Goal: Feedback & Contribution: Contribute content

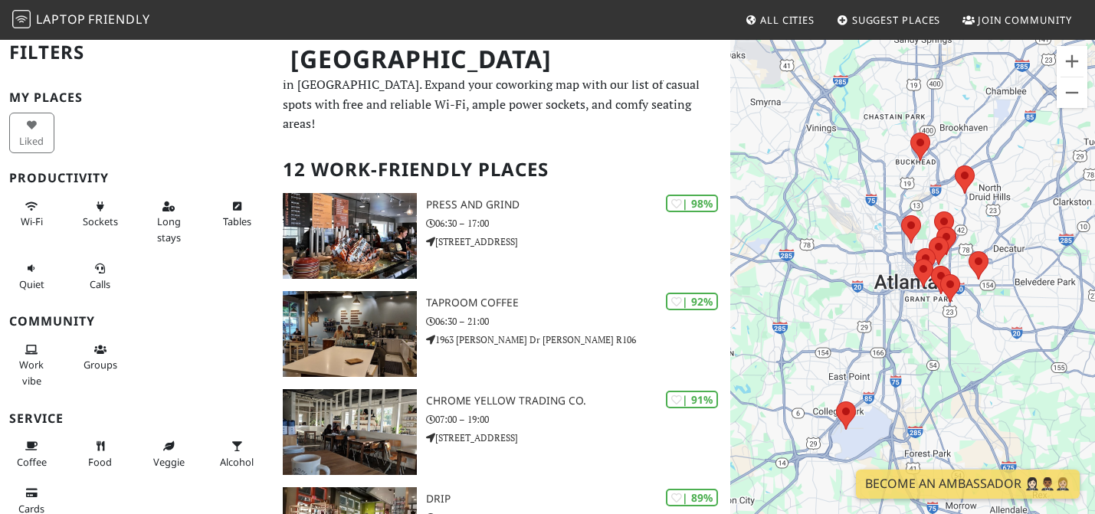
scroll to position [11, 0]
click at [166, 212] on span "Long stays" at bounding box center [169, 226] width 24 height 29
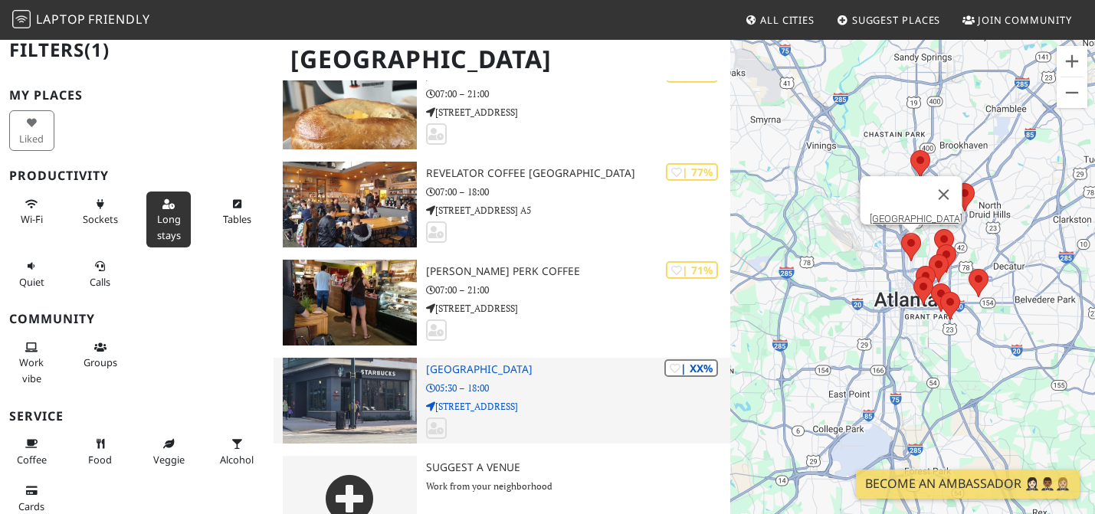
scroll to position [861, 0]
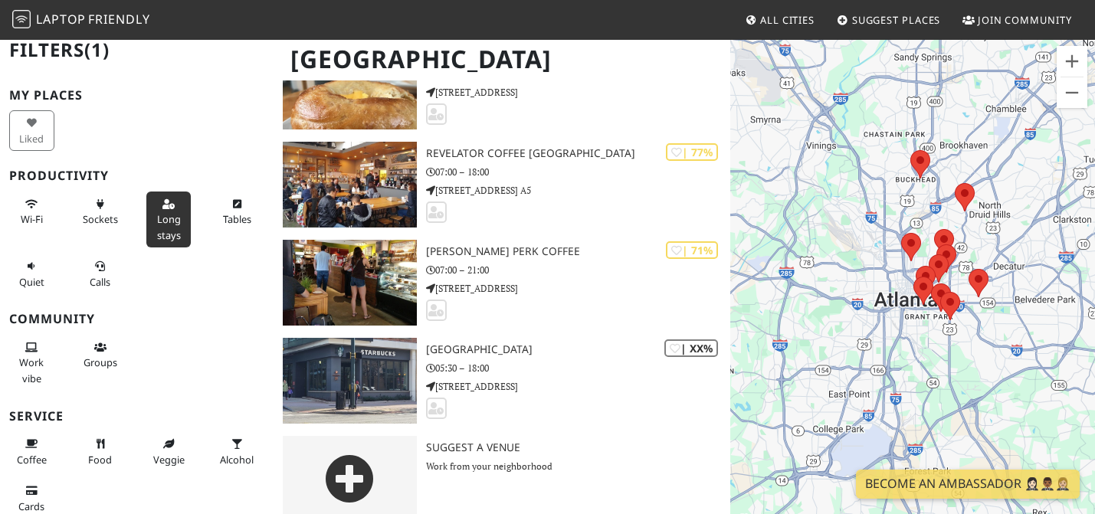
click at [185, 232] on button "Long stays" at bounding box center [168, 220] width 45 height 56
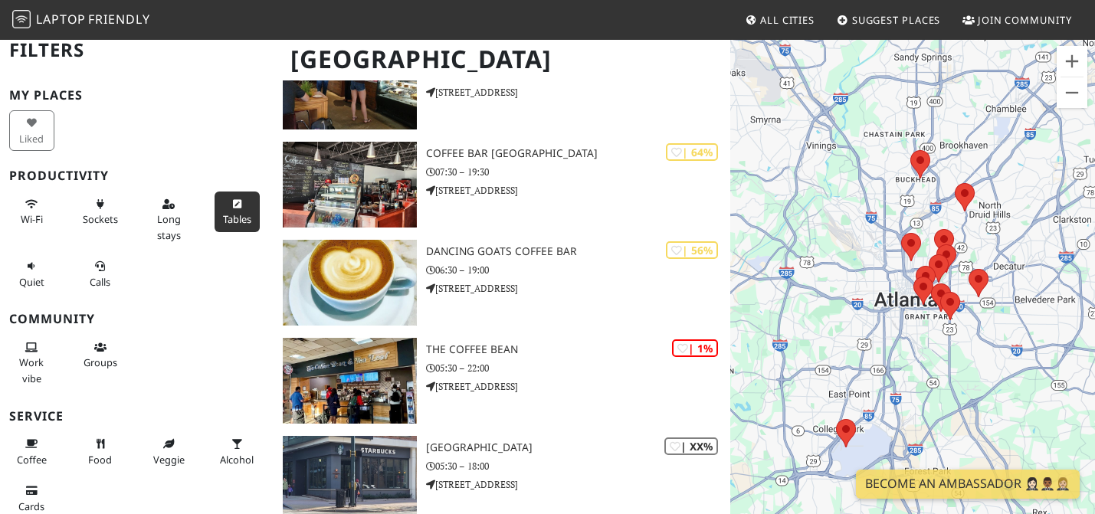
click at [240, 211] on button "Tables" at bounding box center [237, 212] width 45 height 41
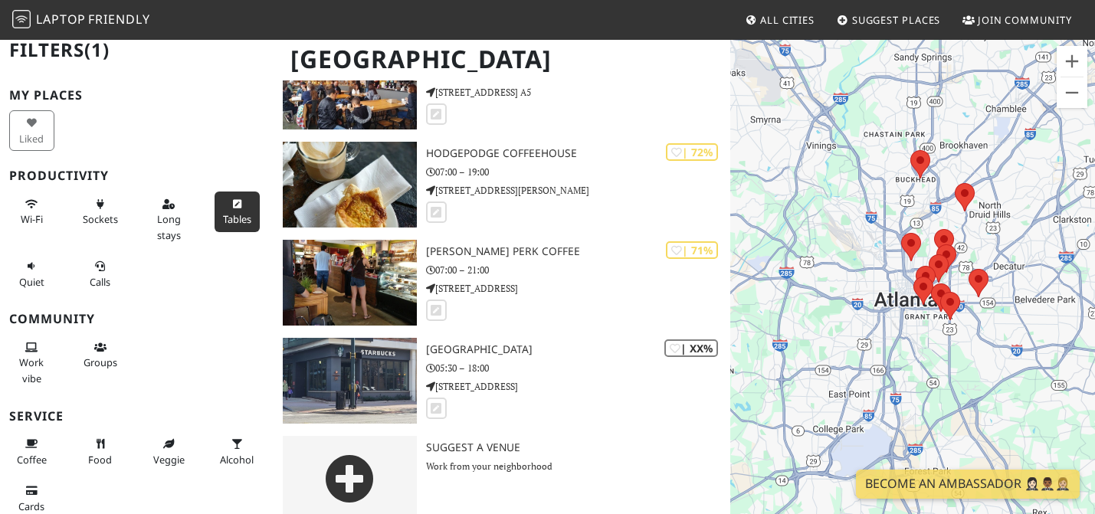
click at [235, 218] on span "Tables" at bounding box center [237, 219] width 28 height 14
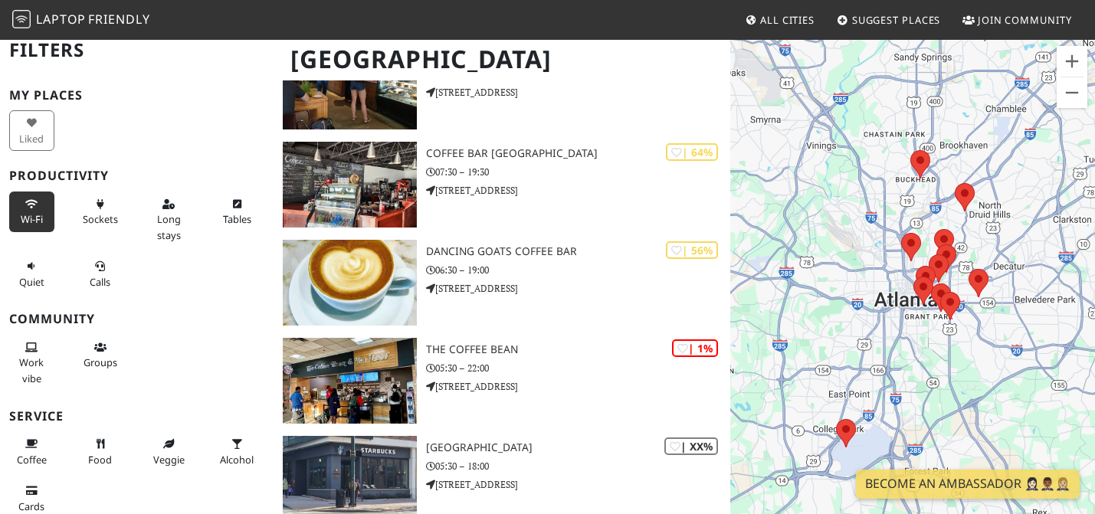
click at [46, 213] on button "Wi-Fi" at bounding box center [31, 212] width 45 height 41
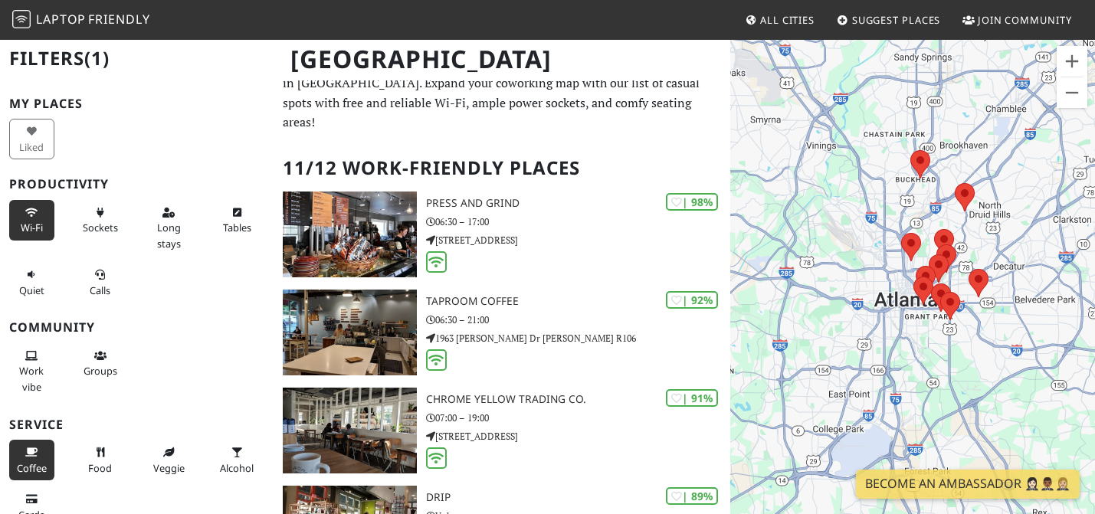
scroll to position [0, 0]
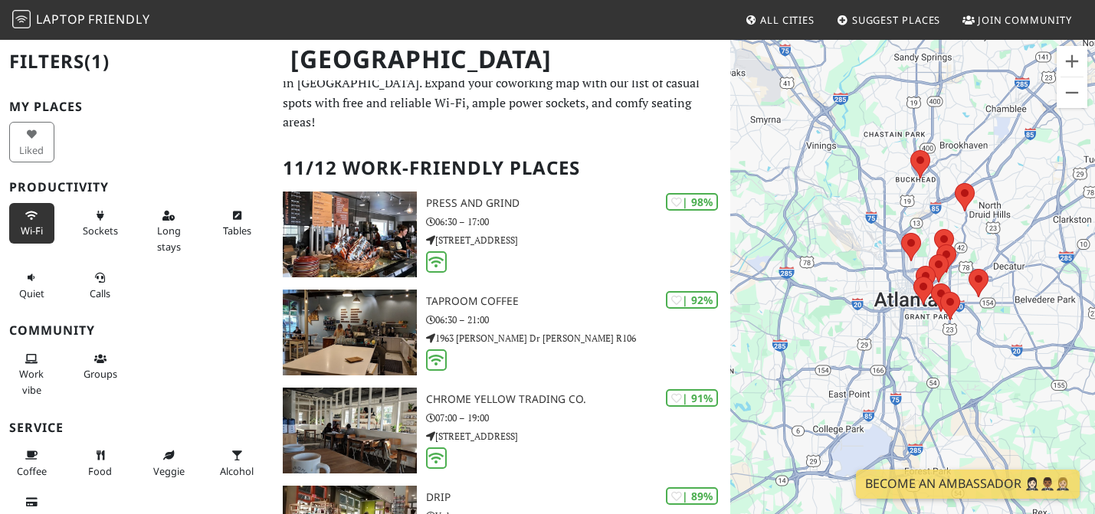
click at [41, 236] on span "Wi-Fi" at bounding box center [32, 231] width 22 height 14
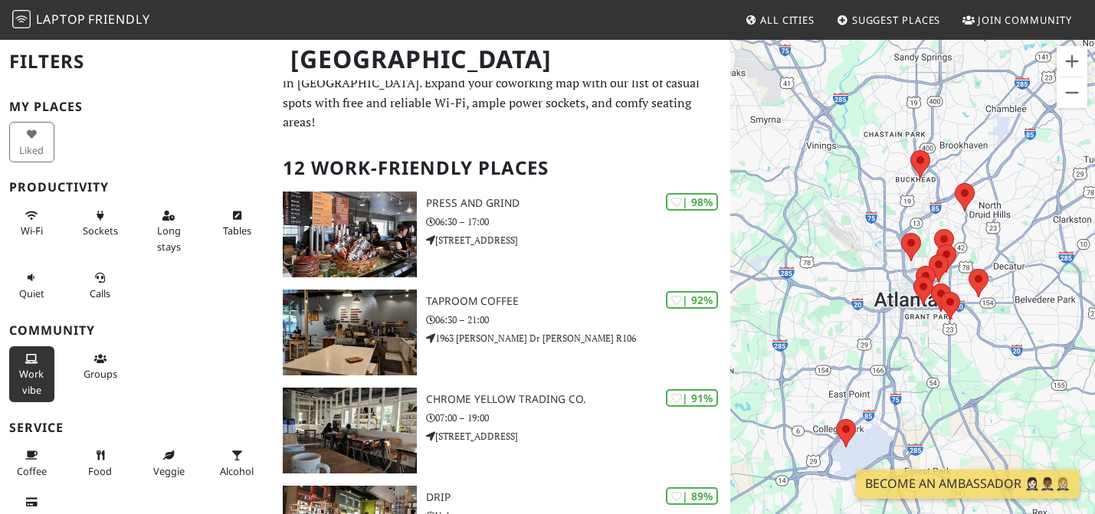
click at [29, 374] on span "Work vibe" at bounding box center [31, 381] width 25 height 29
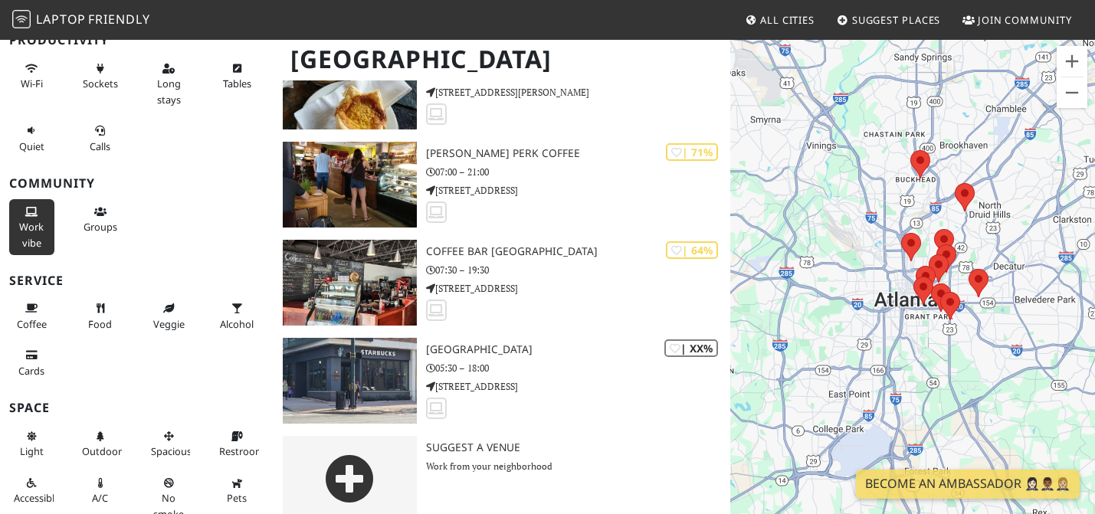
scroll to position [209, 0]
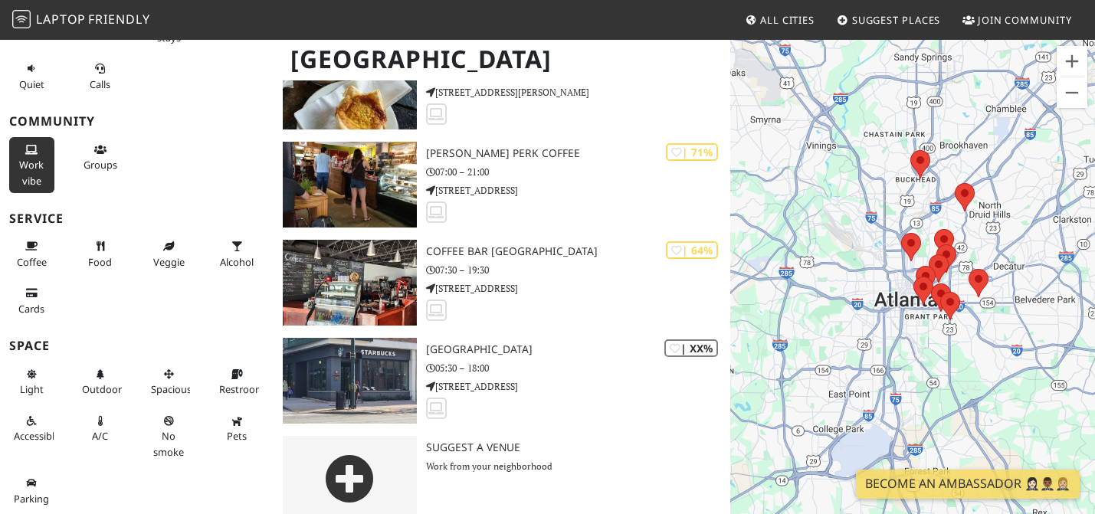
click at [764, 19] on span "All Cities" at bounding box center [787, 20] width 54 height 14
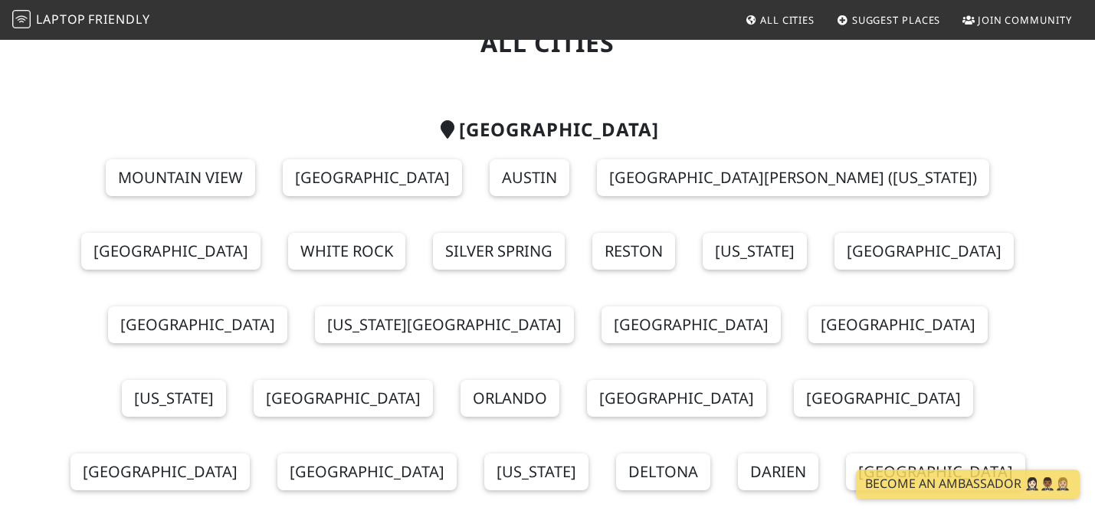
scroll to position [75, 0]
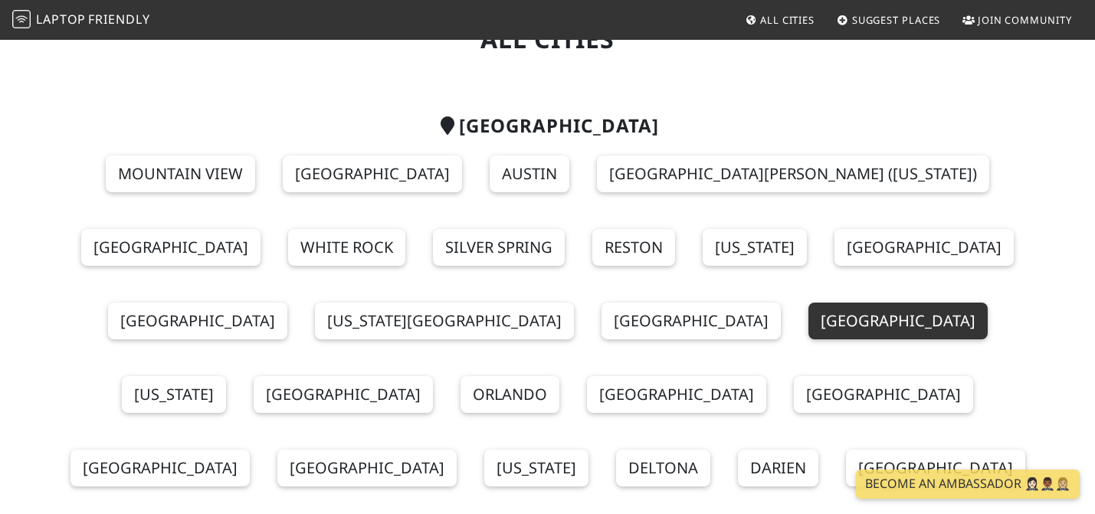
click at [808, 315] on link "[GEOGRAPHIC_DATA]" at bounding box center [897, 321] width 179 height 37
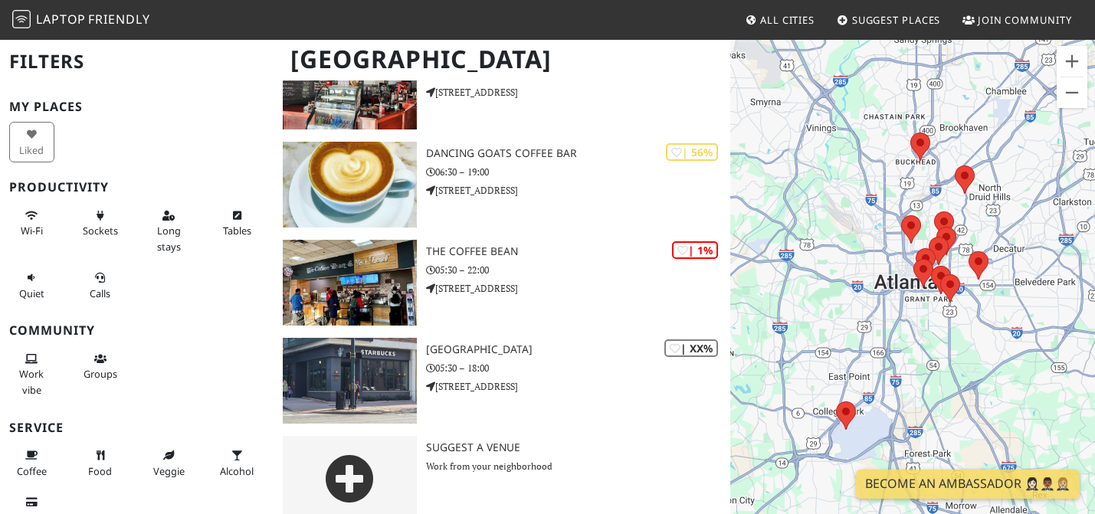
scroll to position [209, 0]
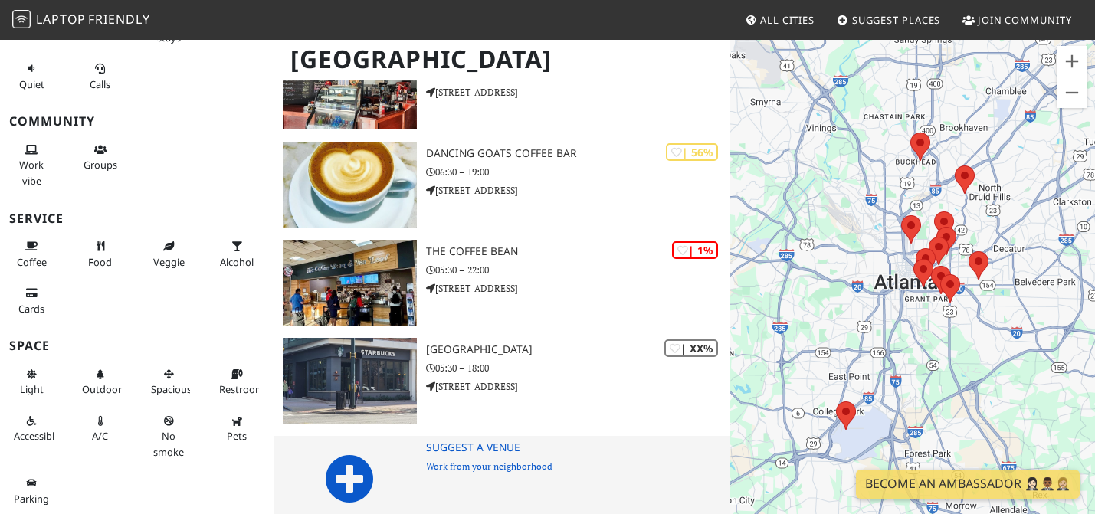
click at [339, 457] on icon at bounding box center [349, 478] width 49 height 49
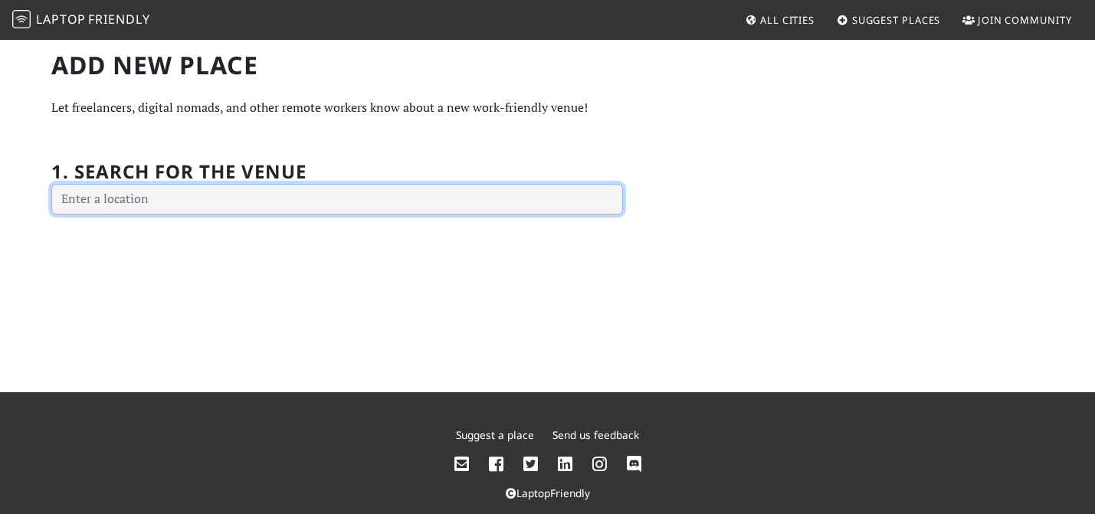
click at [343, 190] on input "text" at bounding box center [337, 199] width 572 height 31
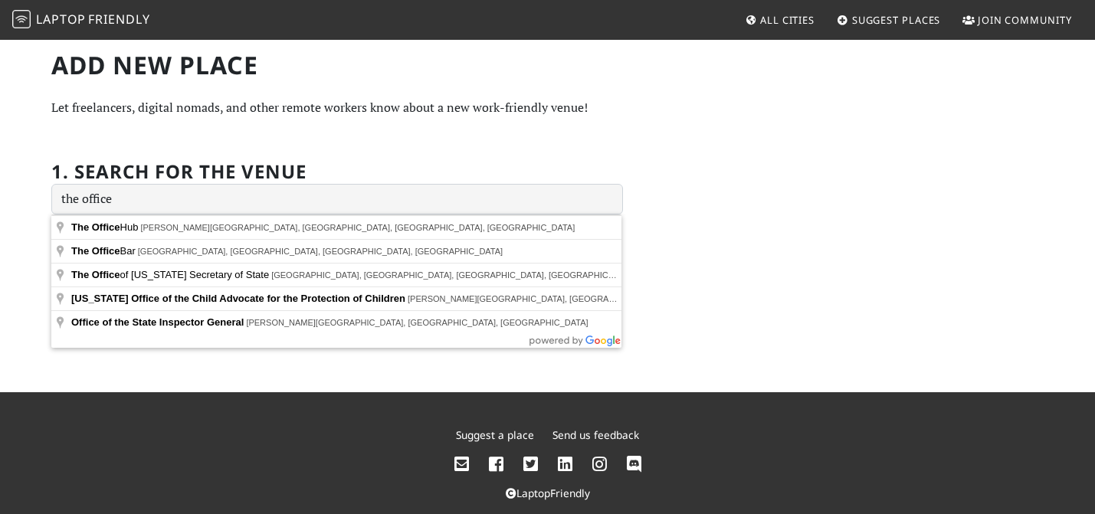
type input "The Office Bar, West Peachtree Street Northwest, Atlanta, GA, USA"
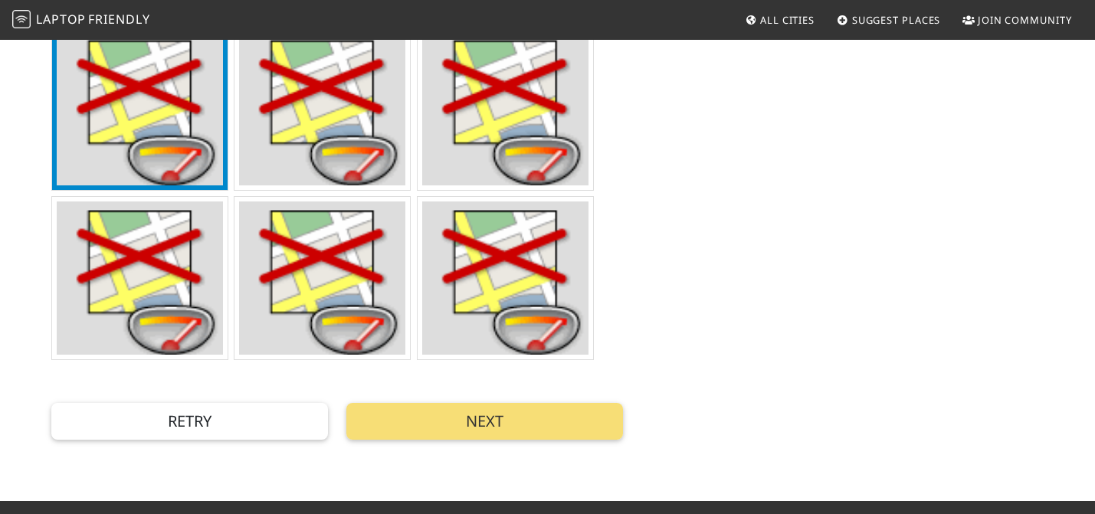
scroll to position [473, 0]
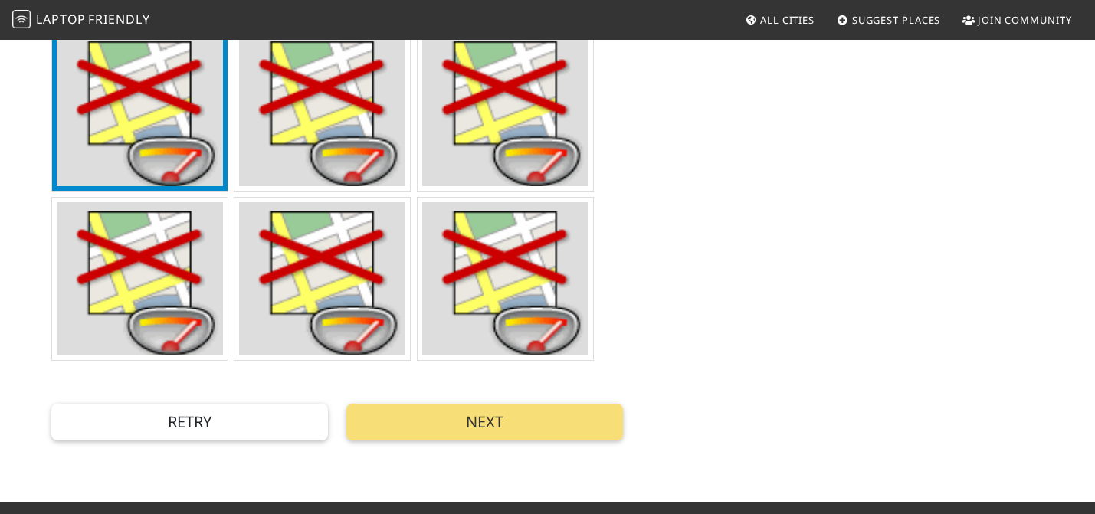
click at [153, 113] on img at bounding box center [140, 109] width 166 height 153
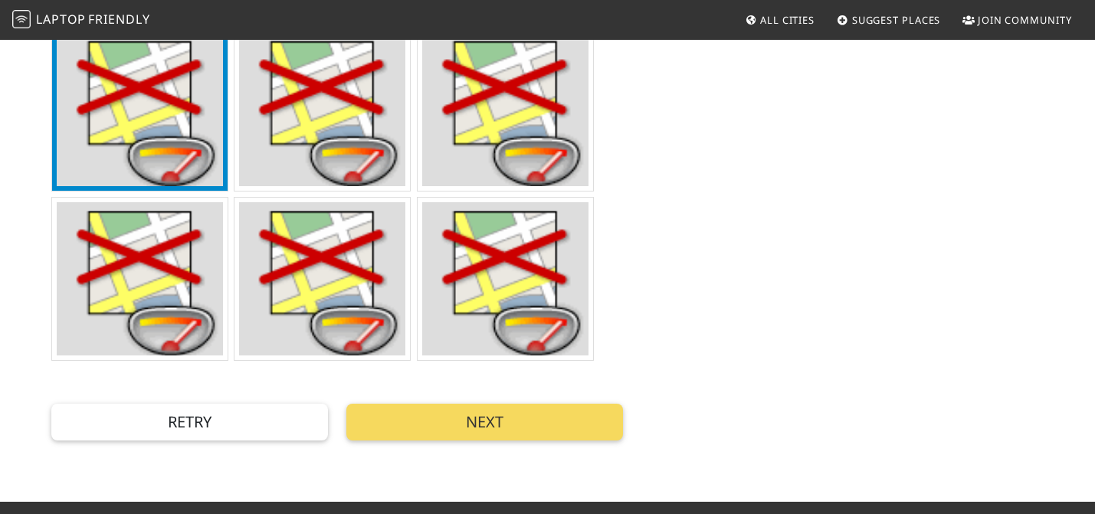
click at [483, 404] on button "Next" at bounding box center [484, 422] width 277 height 37
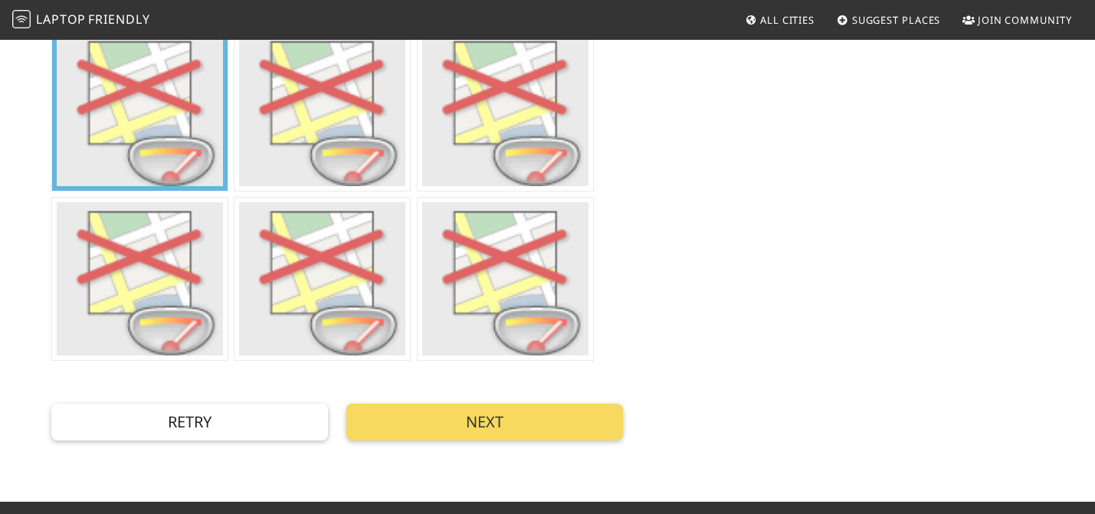
scroll to position [0, 0]
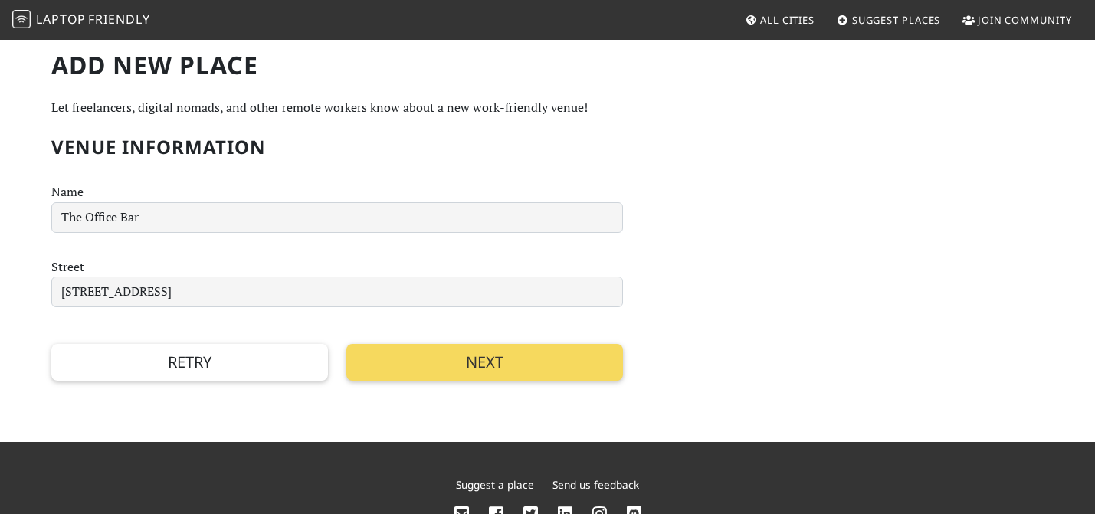
click at [425, 361] on button "Next" at bounding box center [484, 362] width 277 height 37
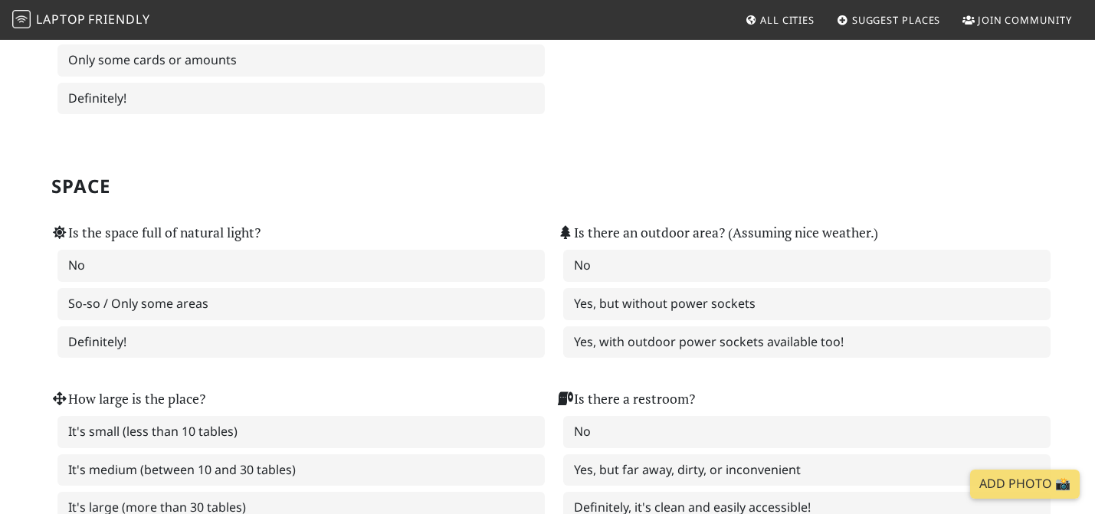
scroll to position [1497, 0]
